Goal: Transaction & Acquisition: Register for event/course

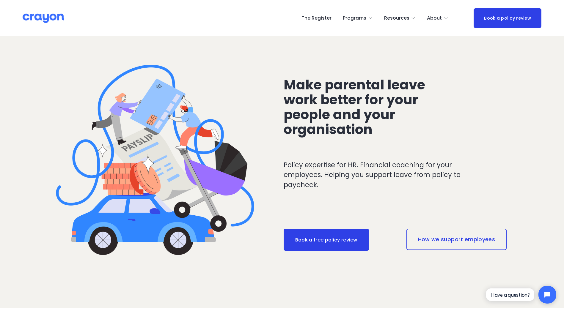
click at [331, 17] on link "The Register" at bounding box center [316, 18] width 30 height 10
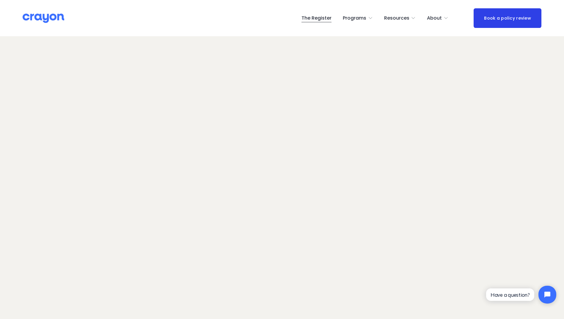
drag, startPoint x: 31, startPoint y: 15, endPoint x: 52, endPoint y: 27, distance: 23.7
click at [31, 15] on img at bounding box center [44, 18] width 42 height 10
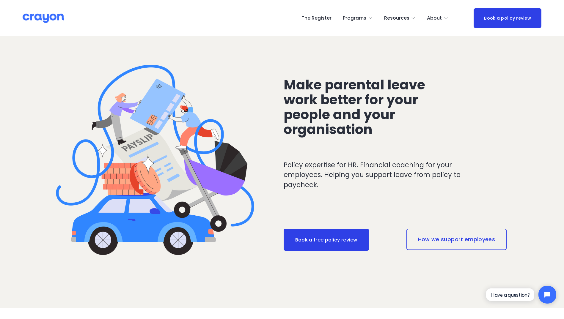
click at [322, 19] on link "The Register" at bounding box center [316, 18] width 30 height 10
